Goal: Transaction & Acquisition: Obtain resource

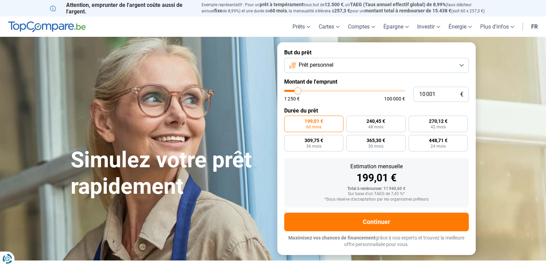
type input "13 500"
type input "13500"
type input "17 500"
type input "17500"
type input "22 000"
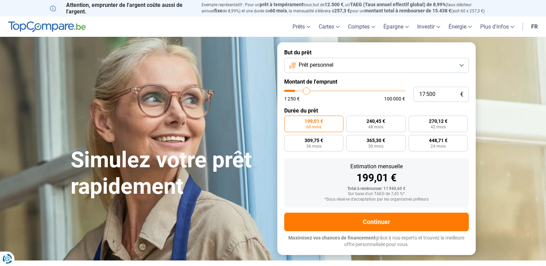
type input "22000"
type input "23 500"
type input "23500"
type input "24 250"
type input "24250"
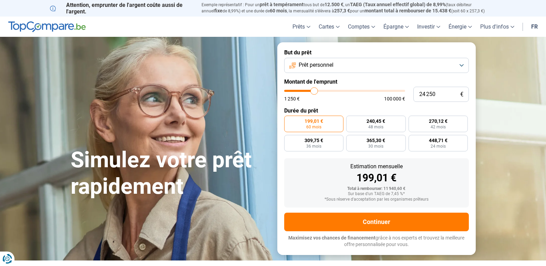
type input "24 750"
type input "24750"
type input "26 000"
type input "26000"
type input "27 250"
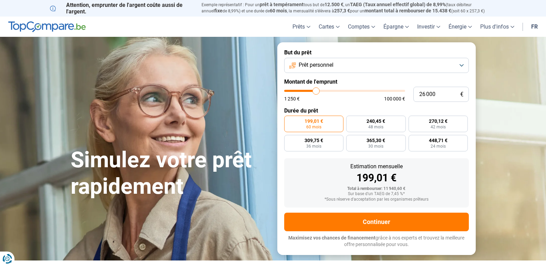
type input "27250"
type input "28 750"
type input "28750"
type input "31 000"
type input "31000"
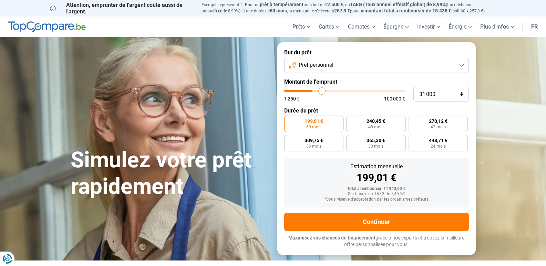
type input "33 250"
type input "33250"
type input "33 500"
drag, startPoint x: 299, startPoint y: 92, endPoint x: 326, endPoint y: 95, distance: 27.4
type input "33750"
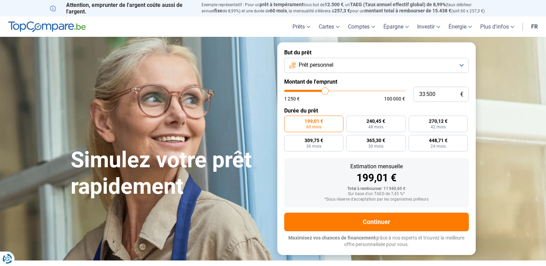
click at [325, 92] on input "range" at bounding box center [344, 91] width 121 height 2
type input "33 750"
radio input "false"
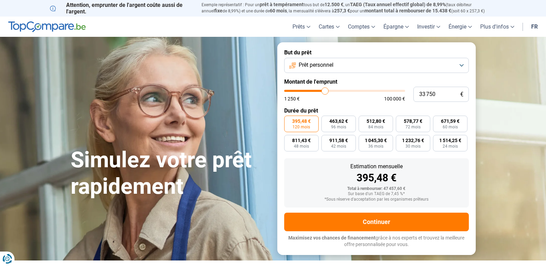
drag, startPoint x: 326, startPoint y: 95, endPoint x: 329, endPoint y: 95, distance: 3.5
click at [327, 95] on div "1 250 € 100 000 €" at bounding box center [344, 95] width 121 height 11
click at [328, 95] on div "1 250 € 100 000 €" at bounding box center [344, 95] width 121 height 11
type input "38 000"
type input "38000"
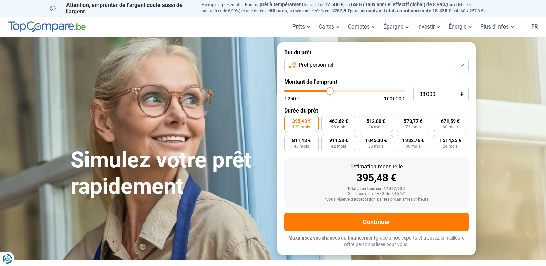
type input "38 500"
type input "38500"
type input "38 750"
type input "38750"
type input "39 500"
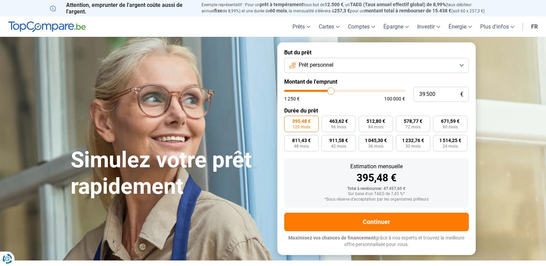
type input "39500"
type input "39 750"
type input "39750"
type input "40 750"
type input "40750"
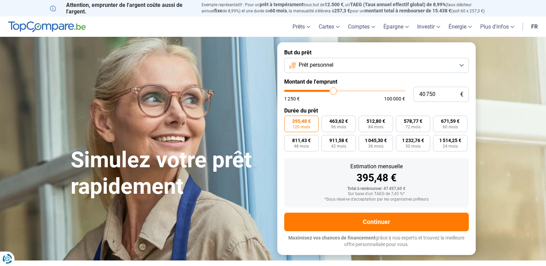
type input "41 250"
type input "41250"
type input "42 000"
type input "42000"
type input "42 250"
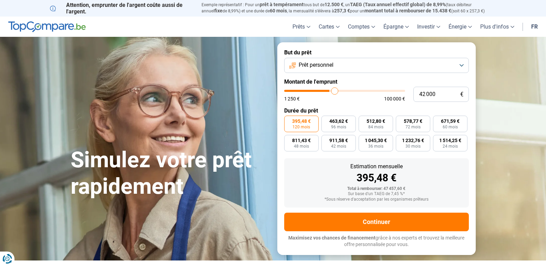
type input "42250"
type input "42 500"
type input "42500"
type input "43 000"
type input "43000"
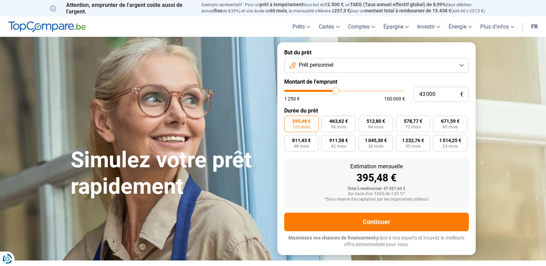
type input "44 000"
type input "44000"
type input "45 000"
type input "45000"
type input "45 500"
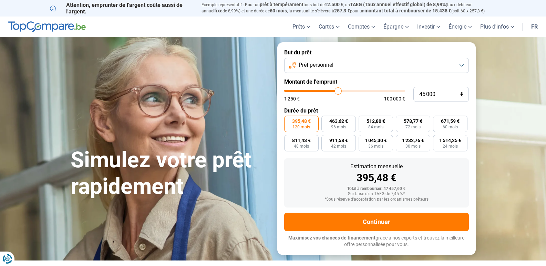
type input "45500"
type input "46 000"
type input "46000"
type input "46 750"
type input "46750"
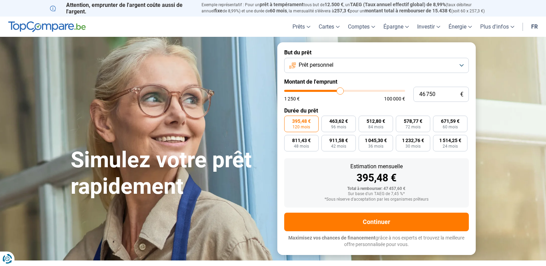
type input "47 000"
type input "47000"
type input "47 250"
type input "47250"
type input "47 500"
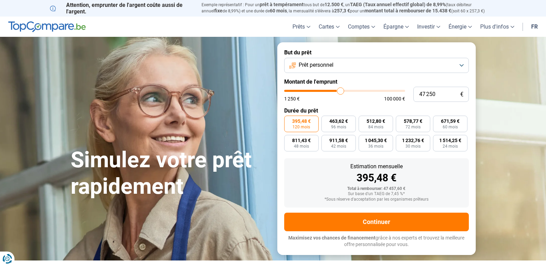
type input "47500"
type input "48 000"
type input "48000"
type input "48 500"
type input "48500"
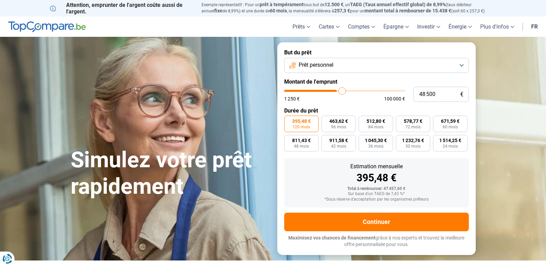
type input "49 000"
type input "49000"
type input "49 750"
type input "49750"
type input "50 250"
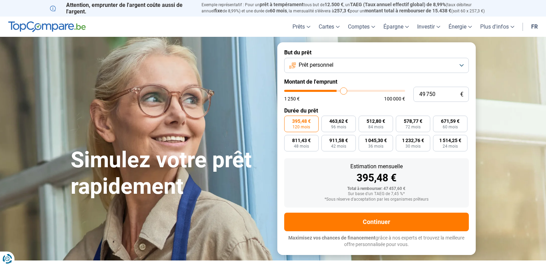
type input "50250"
type input "50 500"
type input "50500"
type input "51 000"
drag, startPoint x: 330, startPoint y: 94, endPoint x: 345, endPoint y: 94, distance: 14.8
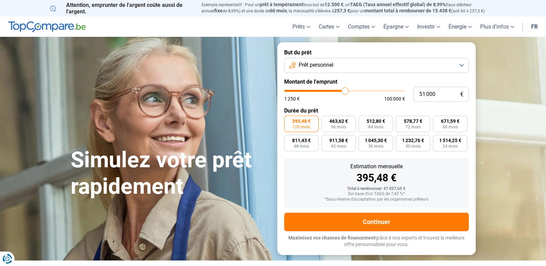
type input "51000"
click at [345, 92] on input "range" at bounding box center [344, 91] width 121 height 2
type input "49 500"
type input "49500"
type input "48 500"
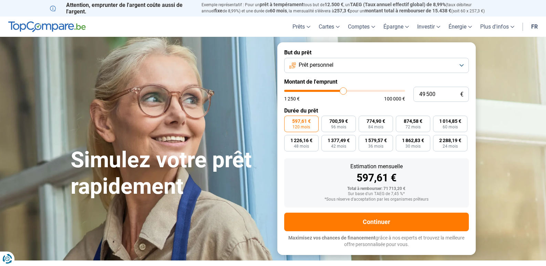
type input "48500"
type input "48 250"
type input "48250"
type input "47 500"
type input "47500"
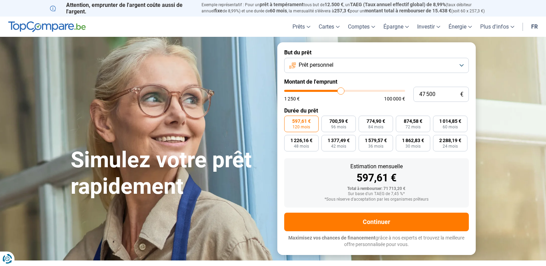
type input "47 250"
type input "47250"
type input "46 750"
type input "46750"
type input "46 500"
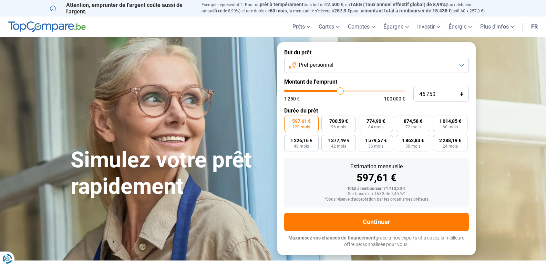
type input "46500"
type input "45 500"
type input "45500"
type input "44 500"
type input "44500"
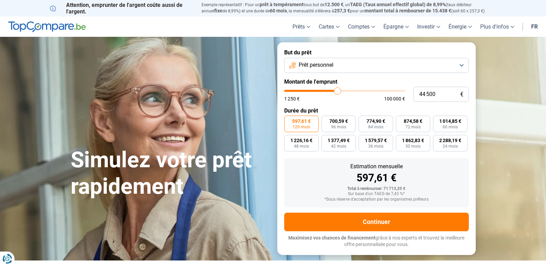
type input "44 250"
type input "44250"
type input "43 750"
type input "43750"
type input "43 000"
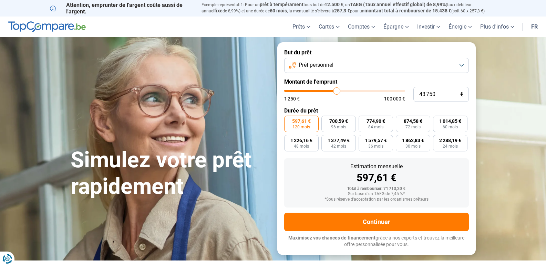
type input "43000"
type input "42 750"
type input "42750"
type input "42 250"
type input "42250"
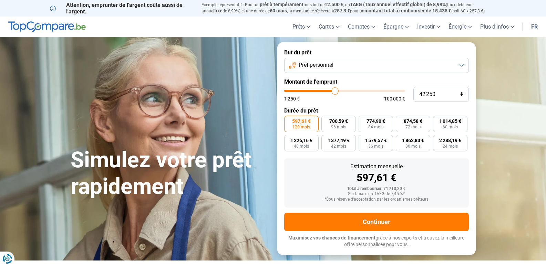
type input "42 000"
type input "42000"
type input "41 250"
type input "41250"
type input "40 750"
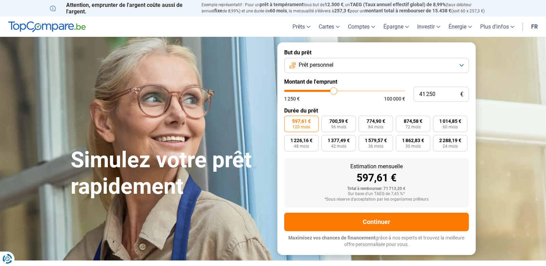
type input "40750"
type input "40 250"
type input "40250"
type input "40 000"
type input "40000"
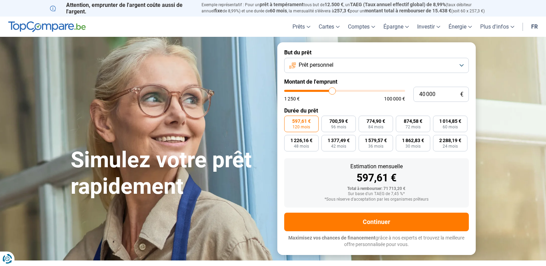
type input "39 500"
type input "39500"
type input "38 750"
type input "38750"
type input "38 250"
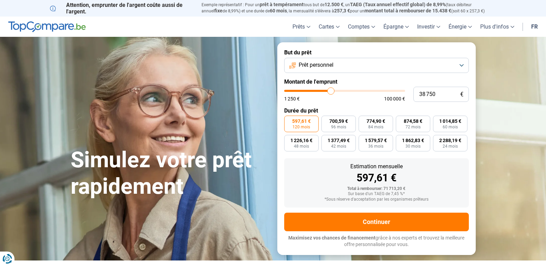
type input "38250"
type input "38 000"
type input "38000"
type input "37 000"
type input "37000"
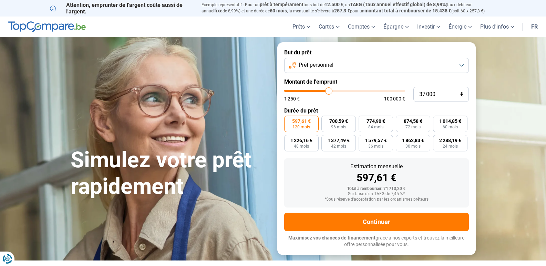
type input "36 500"
type input "36500"
type input "36 250"
type input "36250"
type input "35 500"
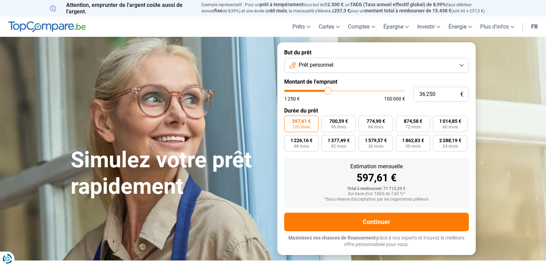
type input "35500"
type input "35 250"
type input "35250"
type input "34 750"
type input "34750"
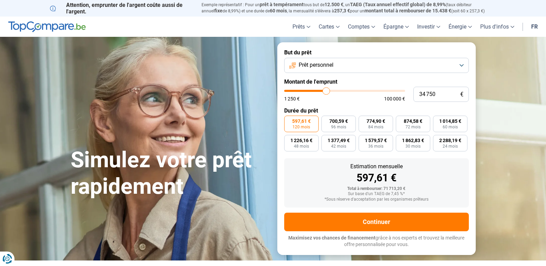
type input "34 250"
type input "34250"
type input "33 750"
type input "33750"
type input "33 500"
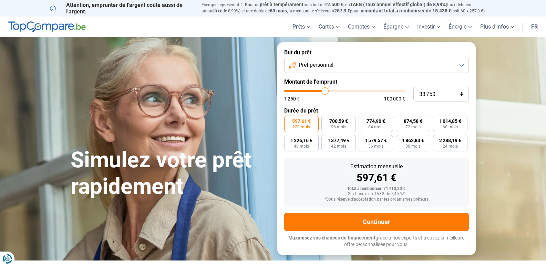
type input "33500"
type input "32 750"
type input "32750"
type input "32 500"
type input "32500"
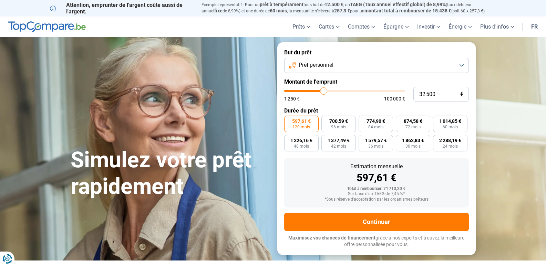
type input "32 250"
type input "32250"
type input "31 750"
type input "31750"
type input "31 000"
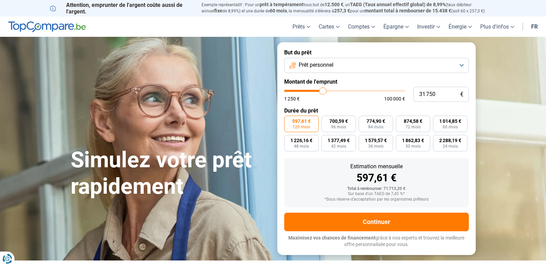
type input "31000"
type input "30 500"
type input "30500"
type input "29 500"
type input "29500"
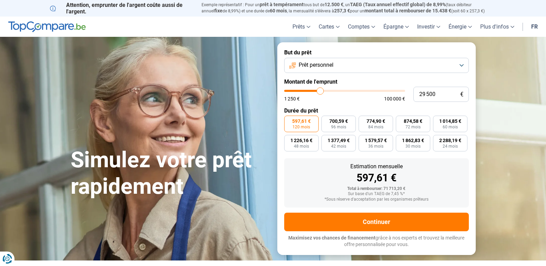
type input "28 750"
type input "28750"
type input "28 250"
type input "28250"
type input "28 000"
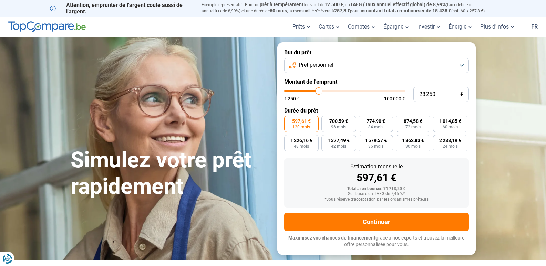
type input "28000"
type input "27 750"
type input "27750"
type input "27 500"
type input "27500"
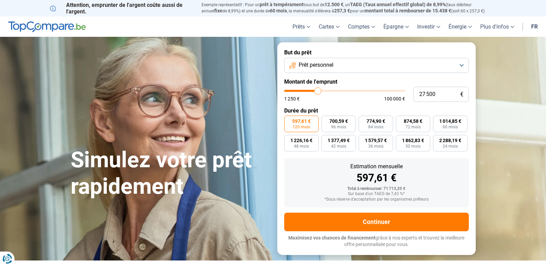
type input "27 250"
type input "27250"
type input "26 500"
type input "26500"
type input "26 000"
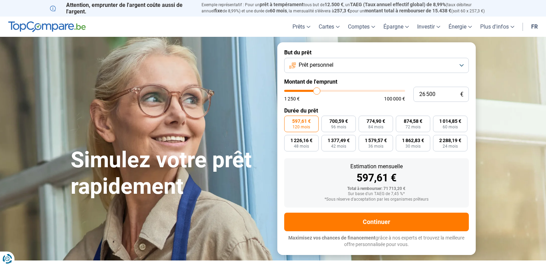
type input "26000"
type input "25 750"
type input "25750"
type input "25 000"
type input "25000"
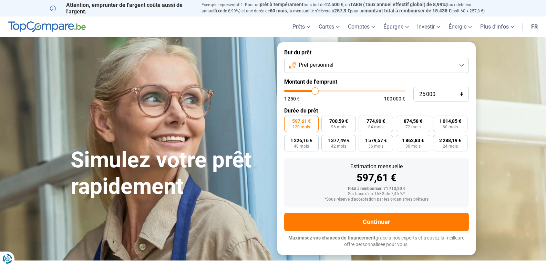
type input "24 500"
type input "24500"
type input "24 250"
type input "24250"
type input "23 500"
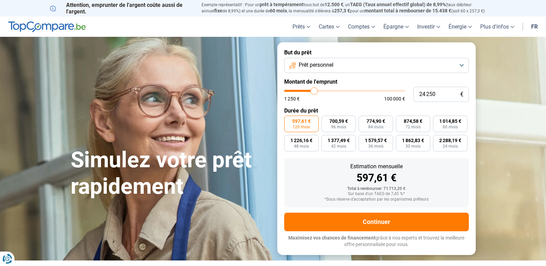
type input "23500"
type input "23 250"
type input "23250"
type input "22 750"
type input "22750"
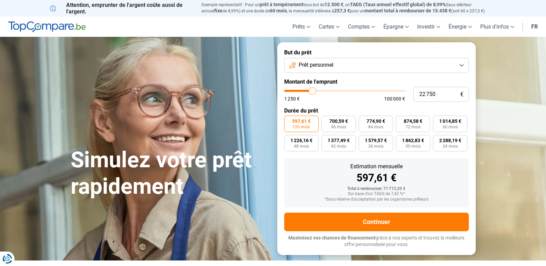
type input "22 250"
type input "22250"
type input "22 000"
type input "22000"
type input "21 250"
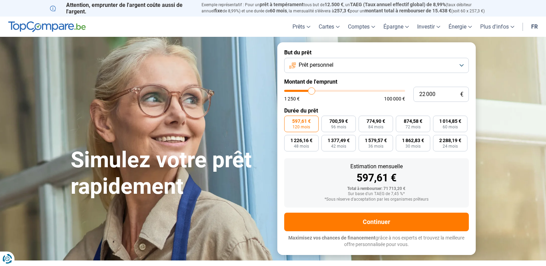
type input "21250"
type input "20 500"
type input "20500"
type input "20 250"
type input "20250"
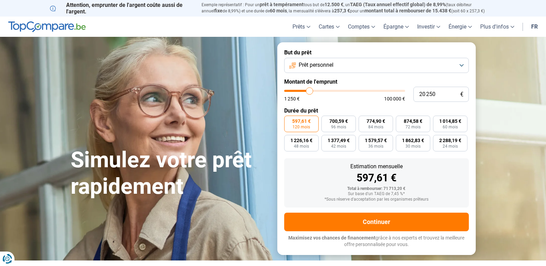
type input "20 000"
type input "20000"
type input "19 250"
type input "19250"
drag, startPoint x: 343, startPoint y: 90, endPoint x: 292, endPoint y: 90, distance: 51.3
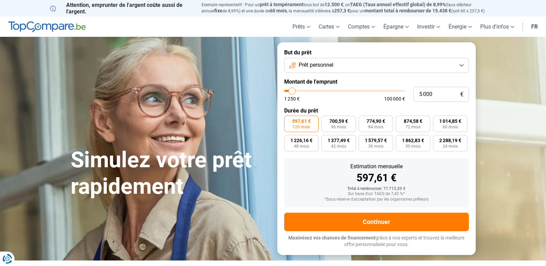
click at [292, 90] on input "range" at bounding box center [344, 91] width 121 height 2
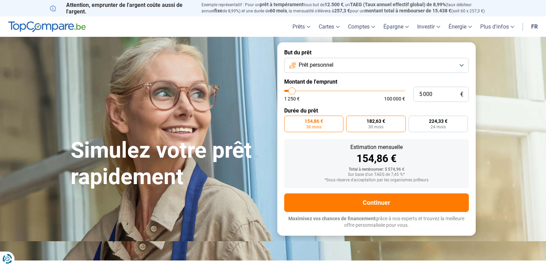
click at [370, 120] on span "182,63 €" at bounding box center [375, 121] width 19 height 5
click at [350, 120] on input "182,63 € 30 mois" at bounding box center [348, 118] width 4 height 4
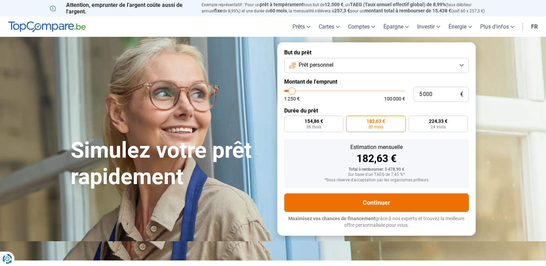
click at [378, 203] on button "Continuer" at bounding box center [376, 202] width 185 height 19
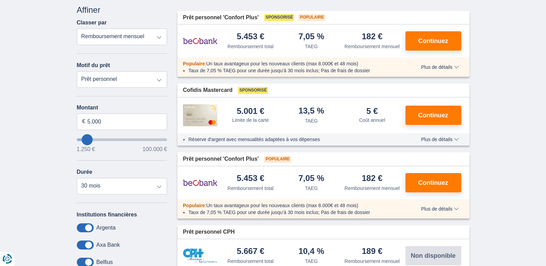
scroll to position [69, 0]
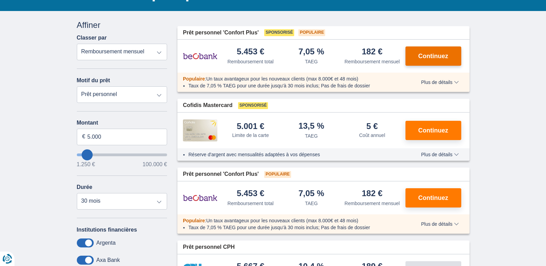
click at [437, 54] on span "Continuez" at bounding box center [433, 56] width 30 height 6
